Goal: Information Seeking & Learning: Find contact information

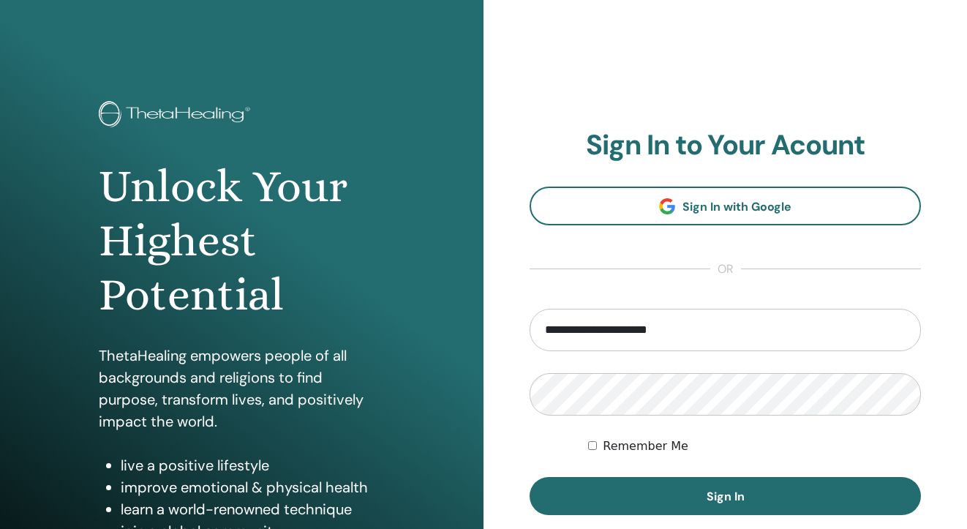
type input "**********"
click at [725, 496] on button "Sign In" at bounding box center [724, 496] width 391 height 38
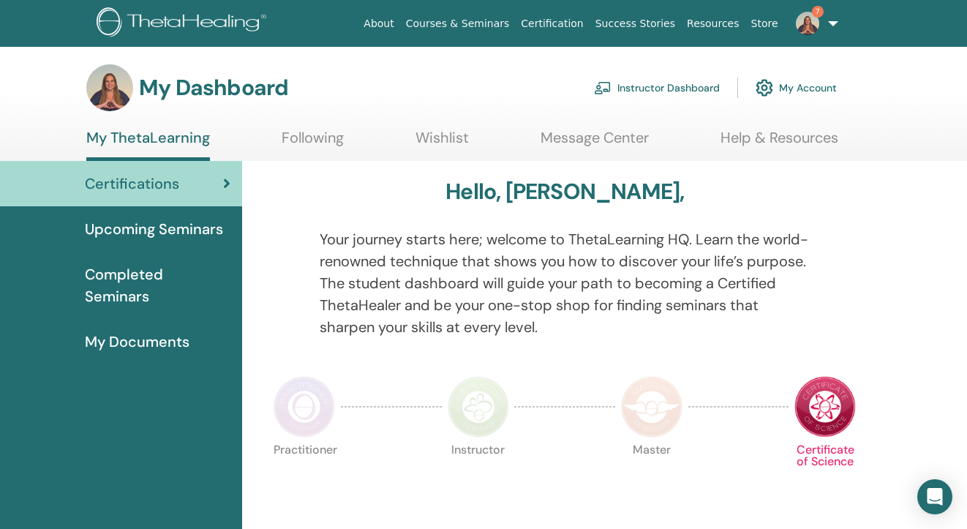
click at [832, 24] on link "7" at bounding box center [814, 23] width 60 height 47
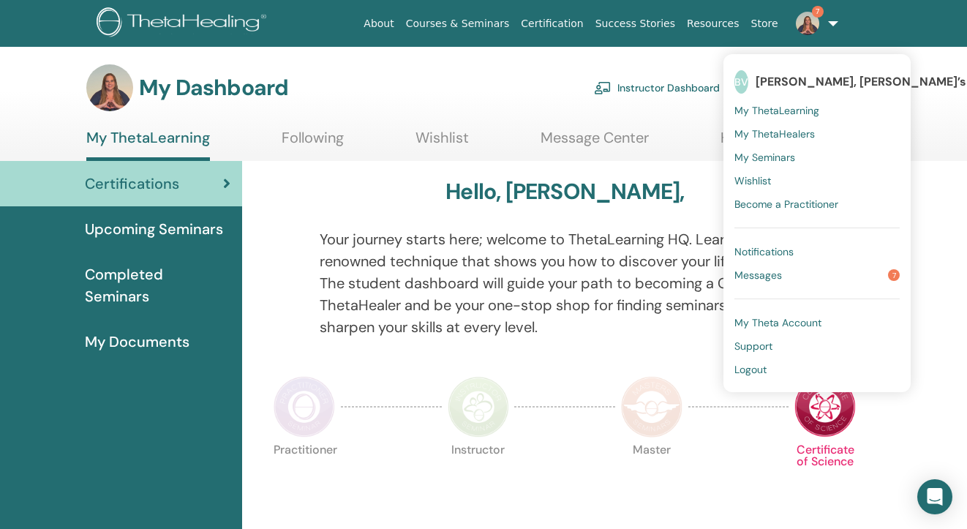
click at [795, 273] on link "Messages 7" at bounding box center [816, 274] width 165 height 23
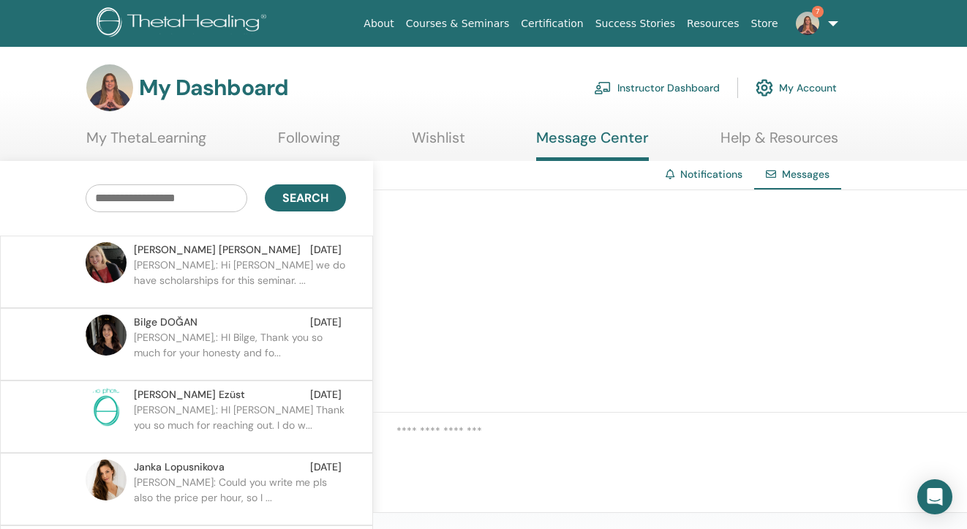
click at [830, 23] on link "7" at bounding box center [814, 23] width 60 height 47
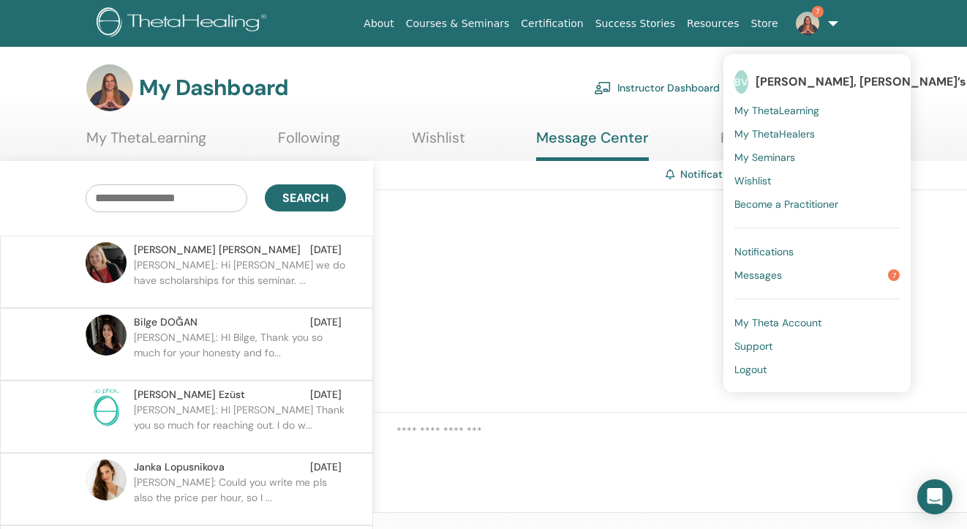
click at [762, 345] on span "Support" at bounding box center [753, 345] width 38 height 13
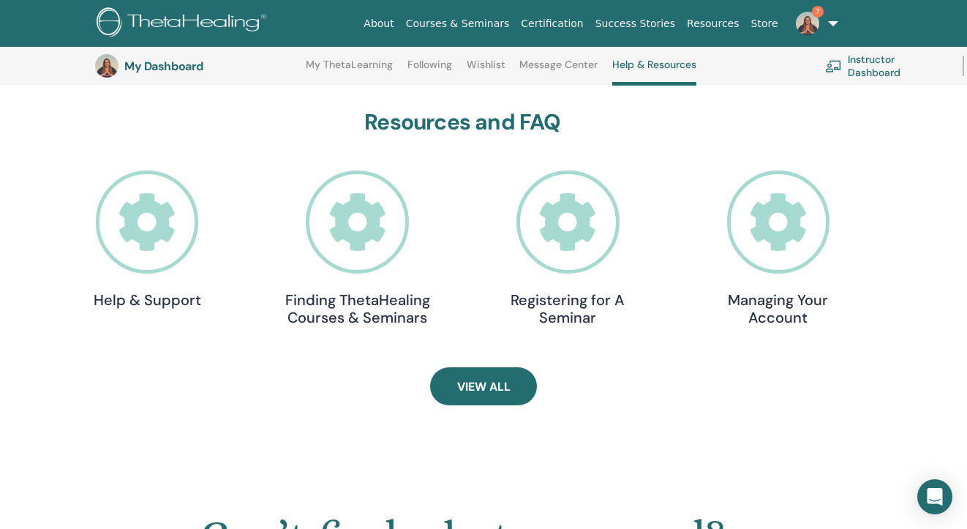
scroll to position [394, 0]
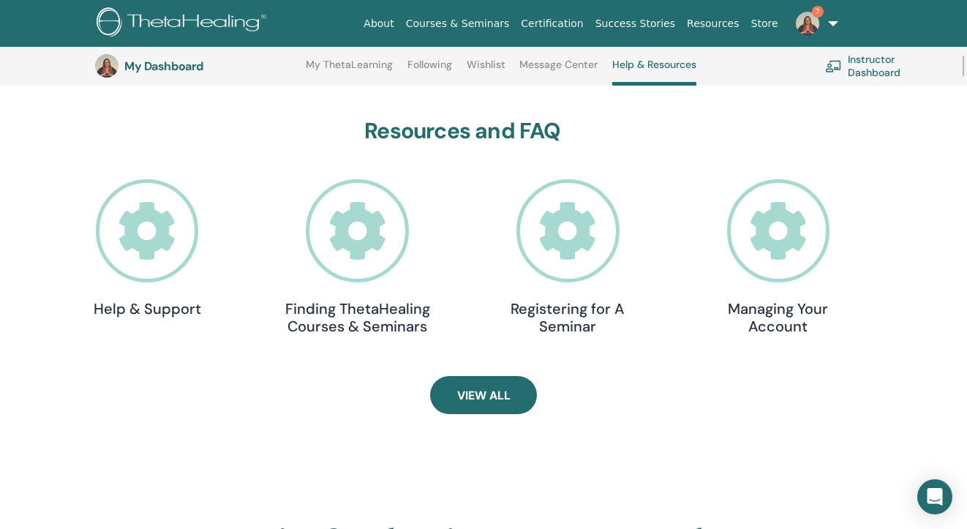
click at [545, 227] on icon at bounding box center [567, 230] width 103 height 103
